Goal: Navigation & Orientation: Go to known website

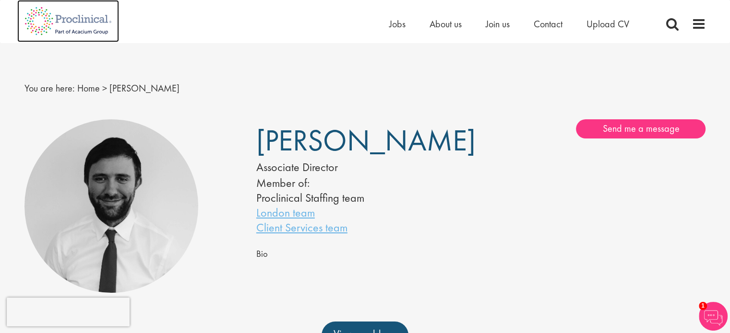
click at [91, 19] on img at bounding box center [68, 21] width 102 height 42
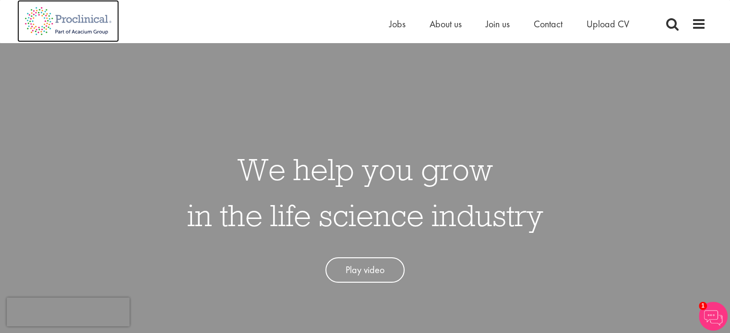
click at [81, 19] on img at bounding box center [68, 21] width 102 height 42
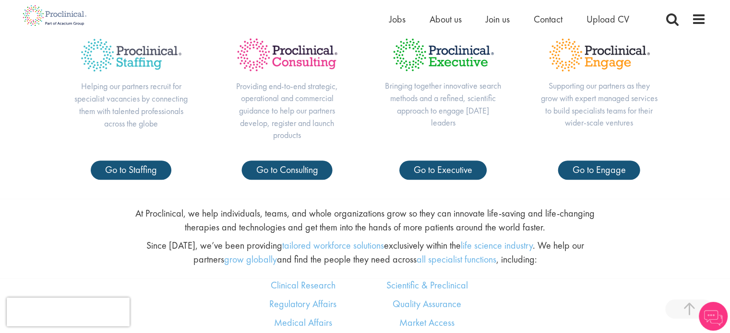
scroll to position [384, 0]
